Goal: Navigation & Orientation: Find specific page/section

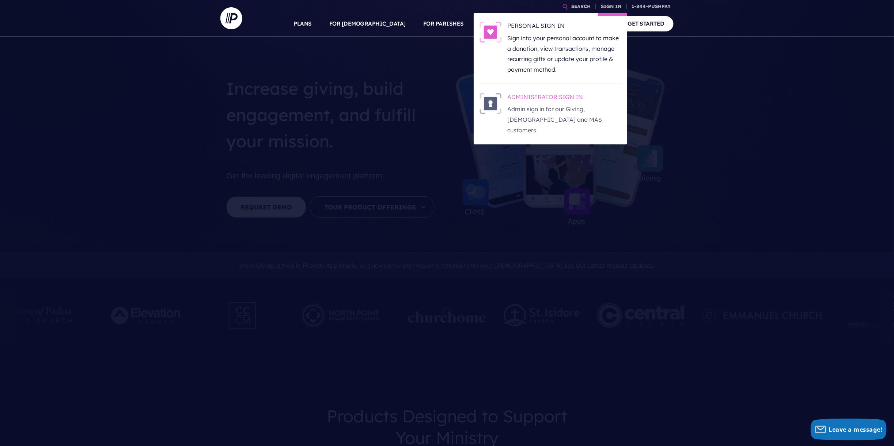
click at [531, 102] on h6 "ADMINISTRATOR SIGN IN" at bounding box center [564, 98] width 114 height 11
click at [537, 101] on h6 "ADMINISTRATOR SIGN IN" at bounding box center [564, 98] width 114 height 11
click at [526, 104] on p "Admin sign in for our Giving, [DEMOGRAPHIC_DATA] and MAS customers" at bounding box center [564, 119] width 114 height 31
click at [544, 100] on h6 "ADMINISTRATOR SIGN IN" at bounding box center [564, 98] width 114 height 11
click at [573, 107] on p "Admin sign in for our Giving, [DEMOGRAPHIC_DATA] and MAS customers" at bounding box center [564, 119] width 114 height 31
